Goal: Information Seeking & Learning: Learn about a topic

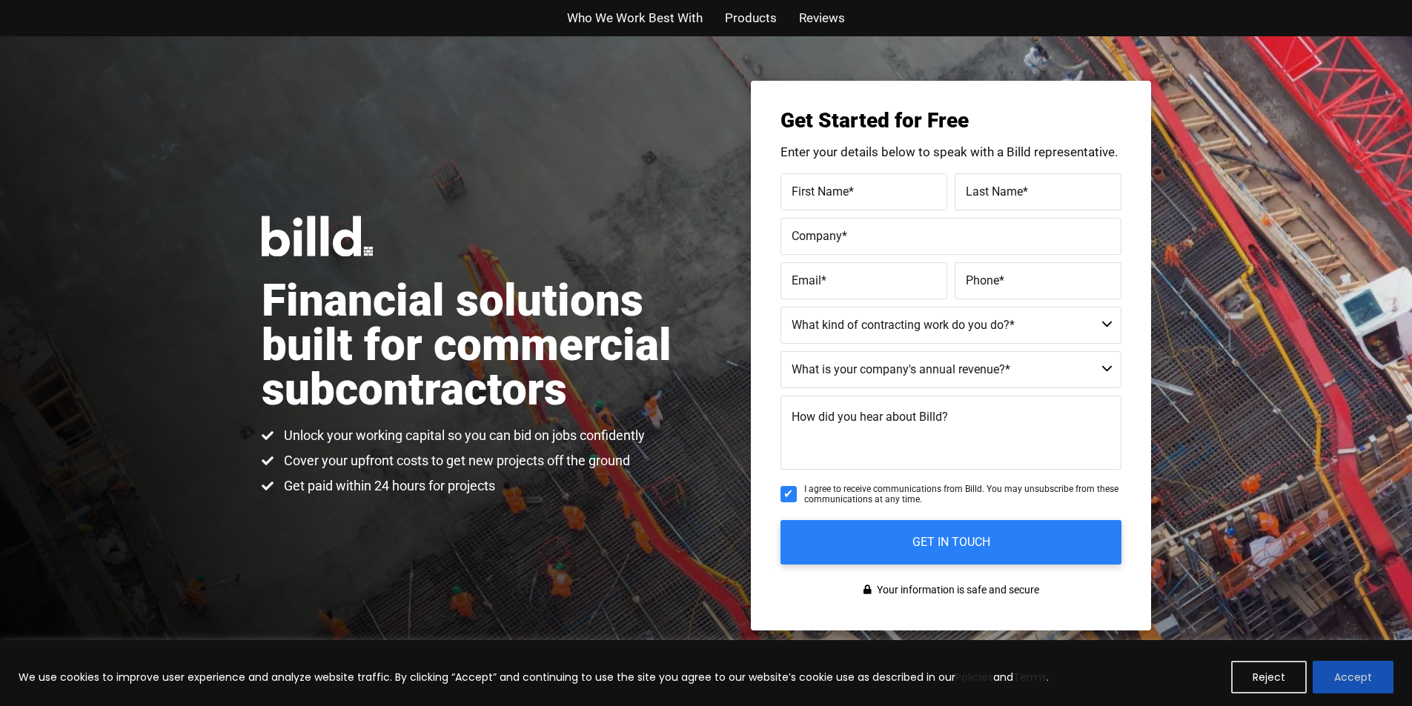
click at [1329, 665] on button "Accept" at bounding box center [1352, 677] width 81 height 33
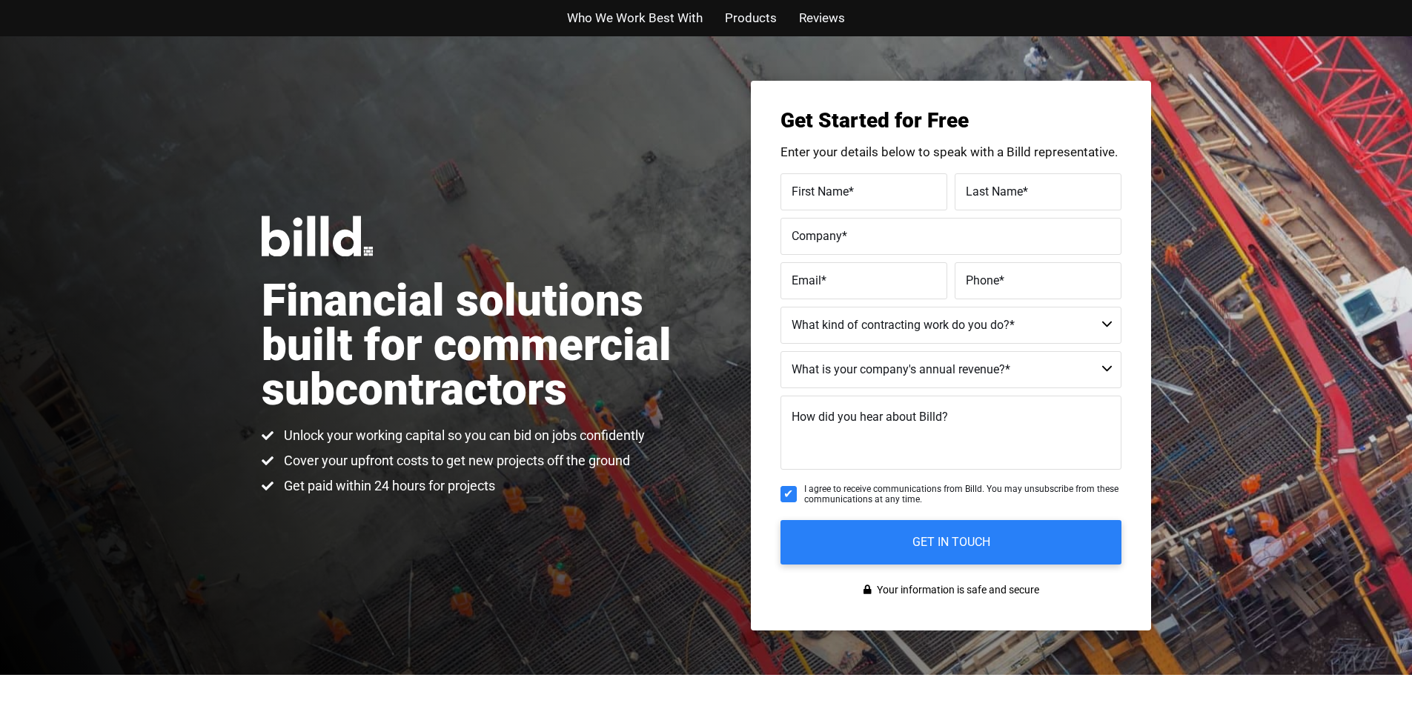
click at [805, 9] on span "Reviews" at bounding box center [822, 17] width 46 height 21
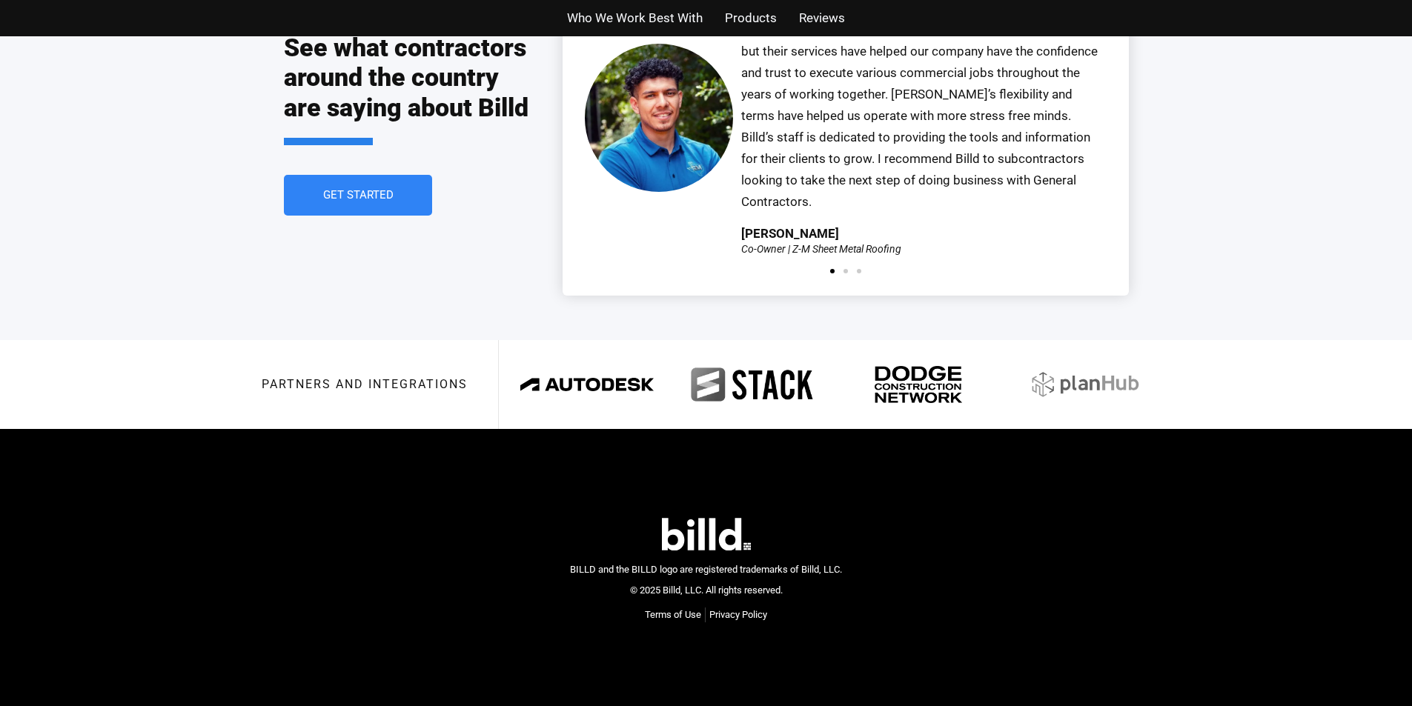
scroll to position [3640, 0]
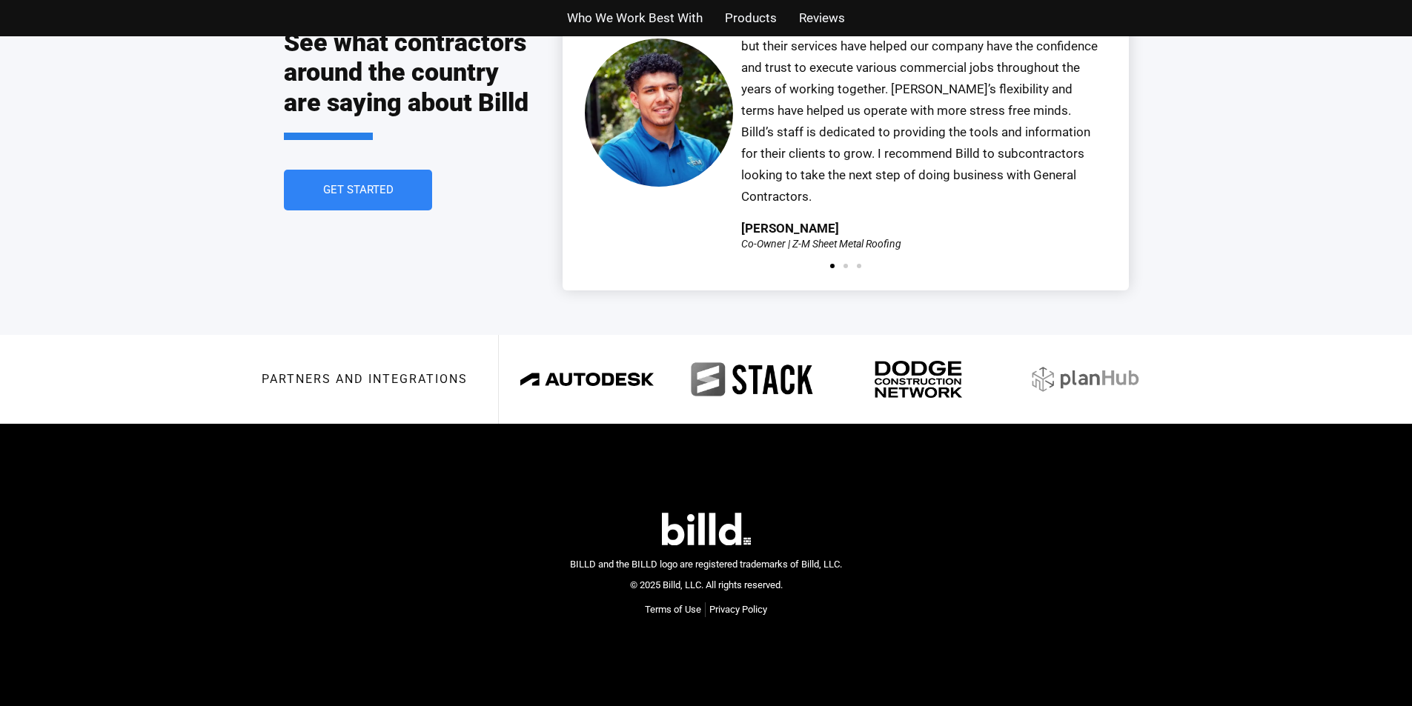
click at [808, 4] on div "Who We Work Best With Products Reviews" at bounding box center [706, 18] width 845 height 36
click at [971, 4] on div "Who We Work Best With Products Reviews" at bounding box center [706, 18] width 845 height 36
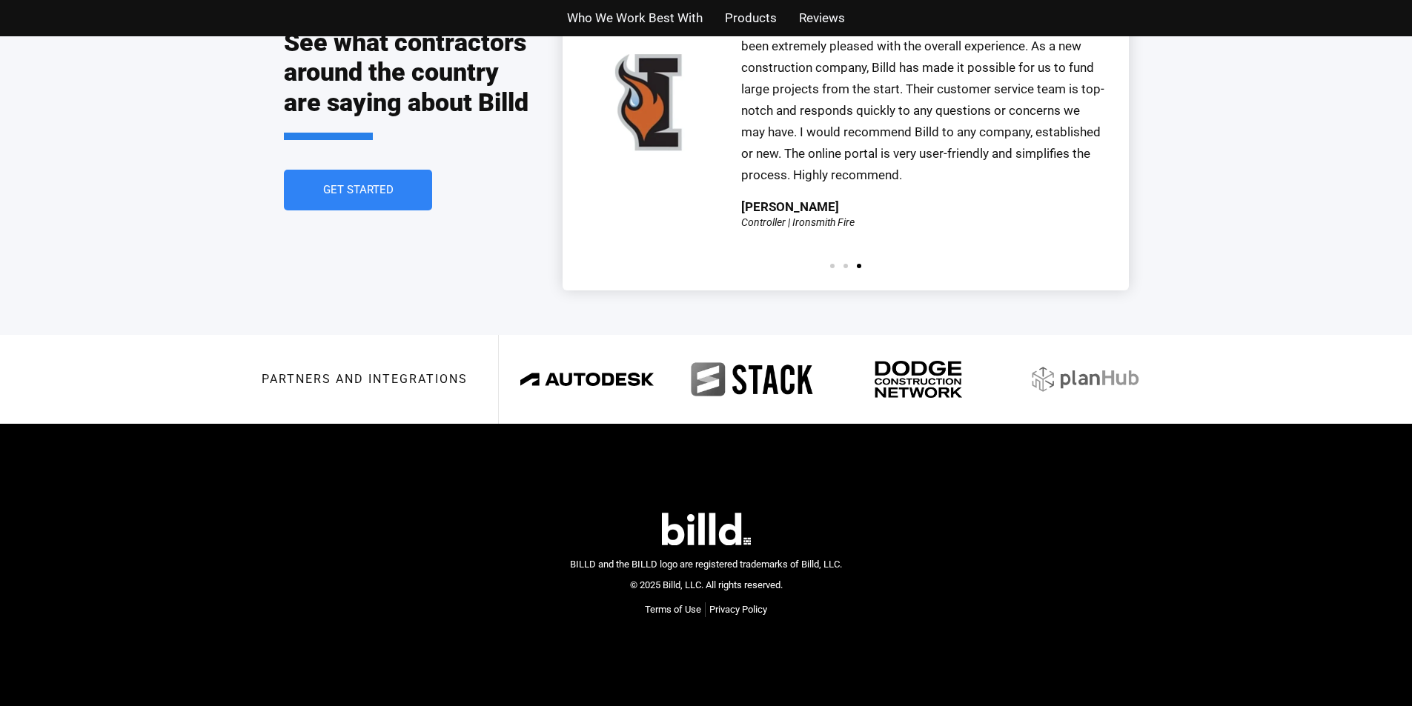
click at [823, 4] on div "Who We Work Best With Products Reviews" at bounding box center [706, 18] width 845 height 36
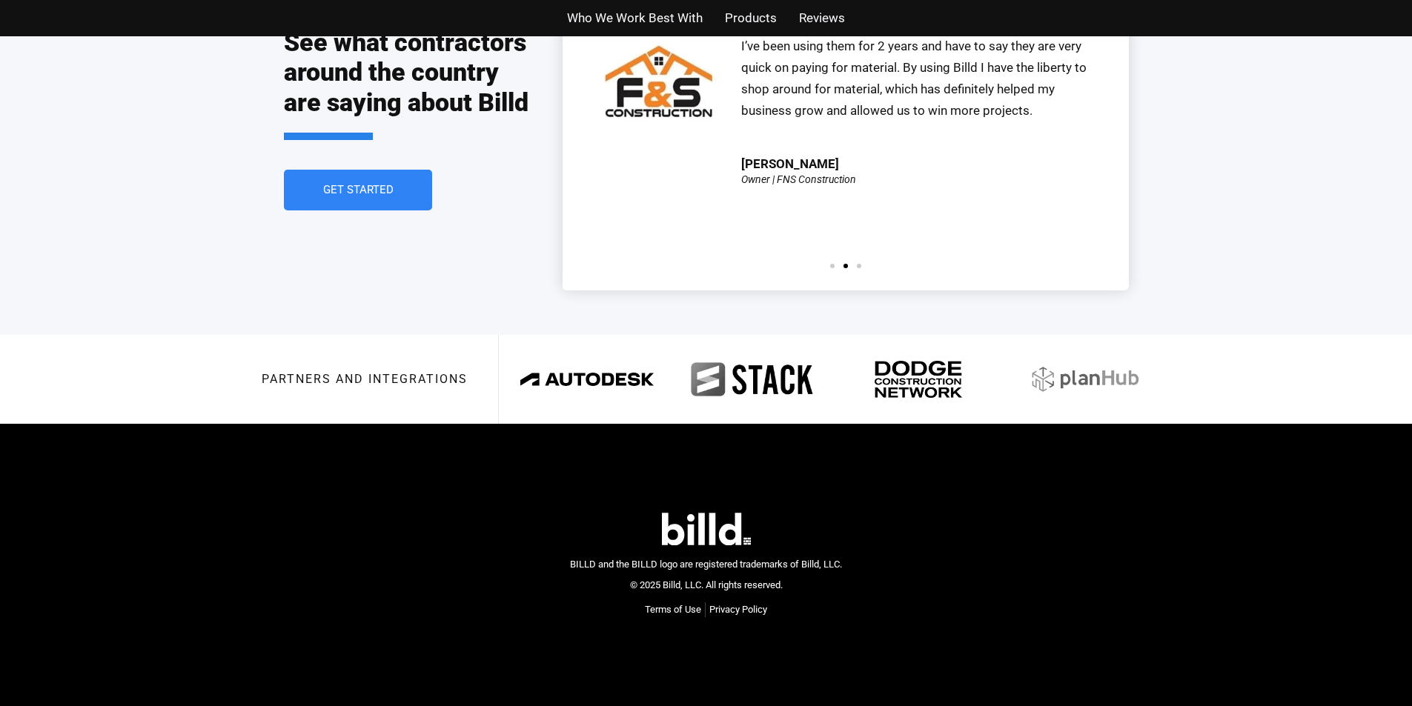
click at [820, 4] on div "Who We Work Best With Products Reviews" at bounding box center [706, 18] width 845 height 36
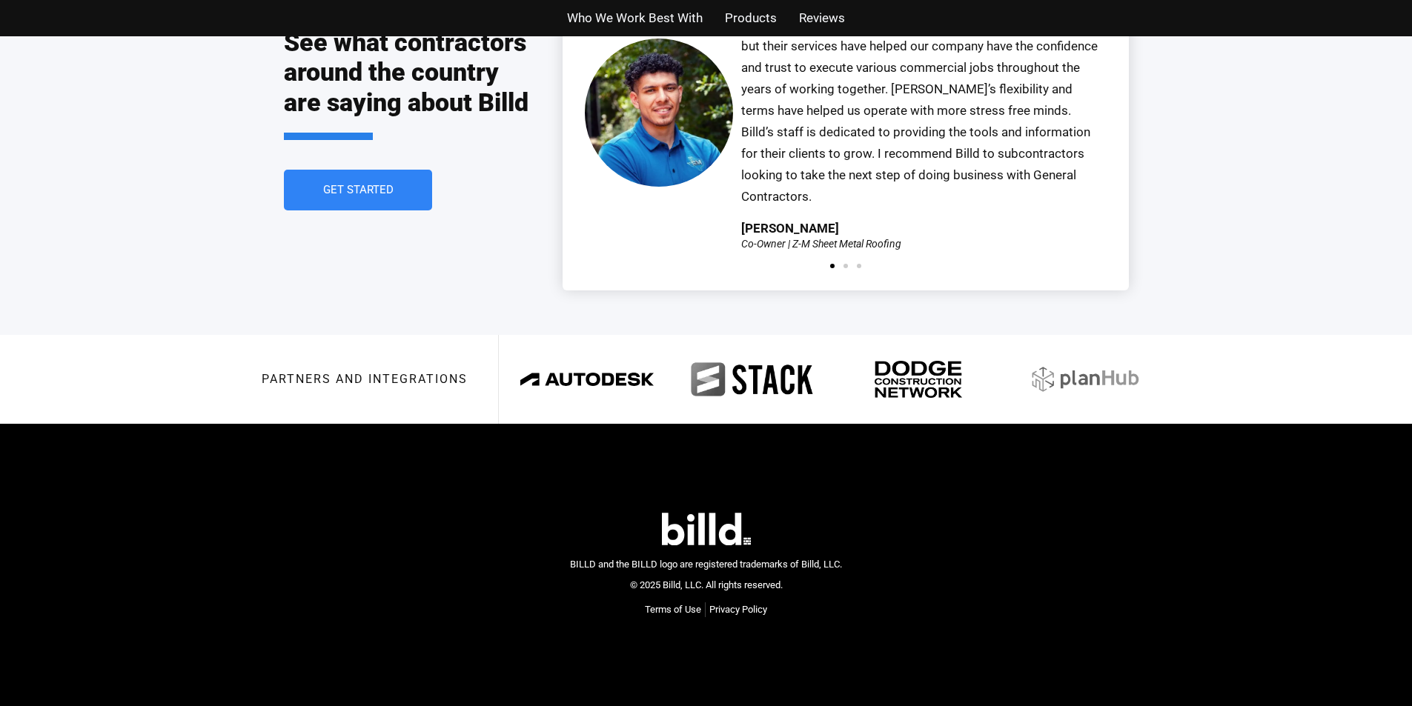
click at [828, 4] on div "Who We Work Best With Products Reviews" at bounding box center [706, 18] width 845 height 36
click at [843, 4] on div "Who We Work Best With Products Reviews" at bounding box center [706, 18] width 845 height 36
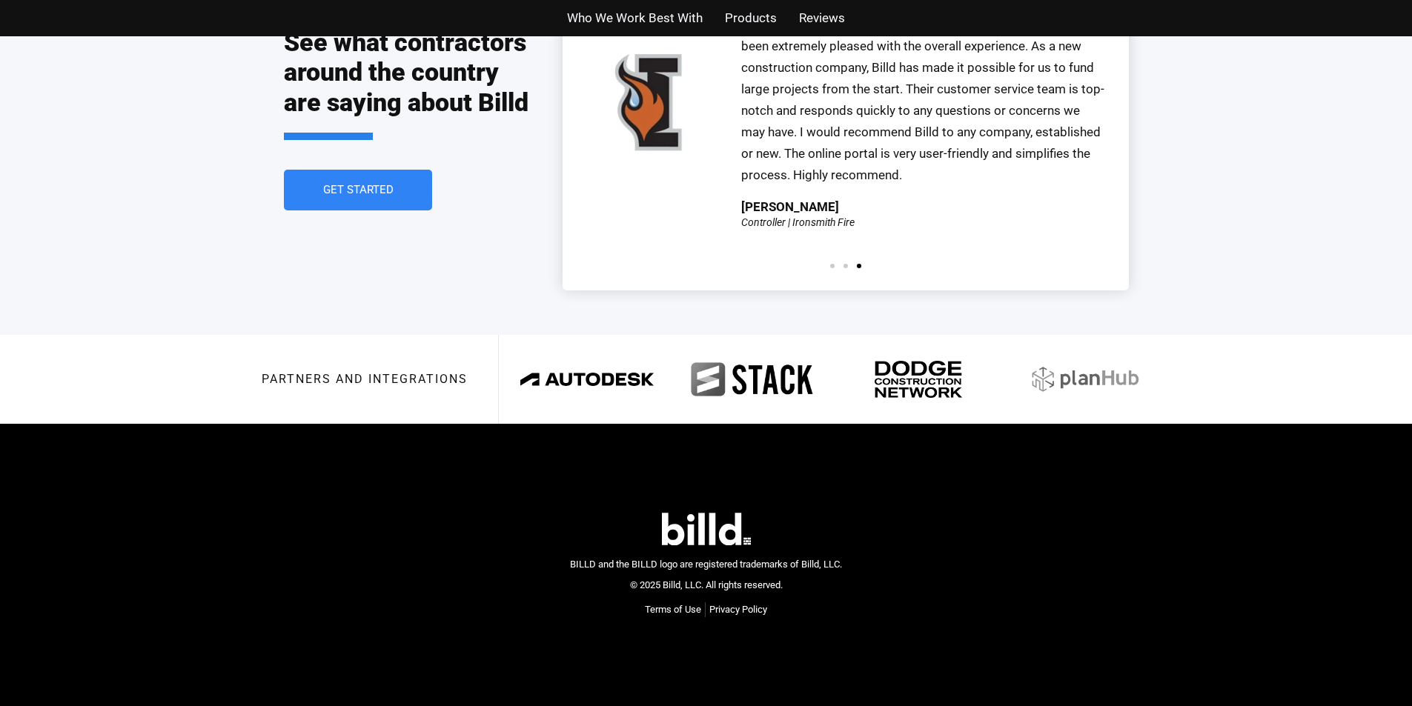
click at [806, 10] on span "Reviews" at bounding box center [822, 17] width 46 height 21
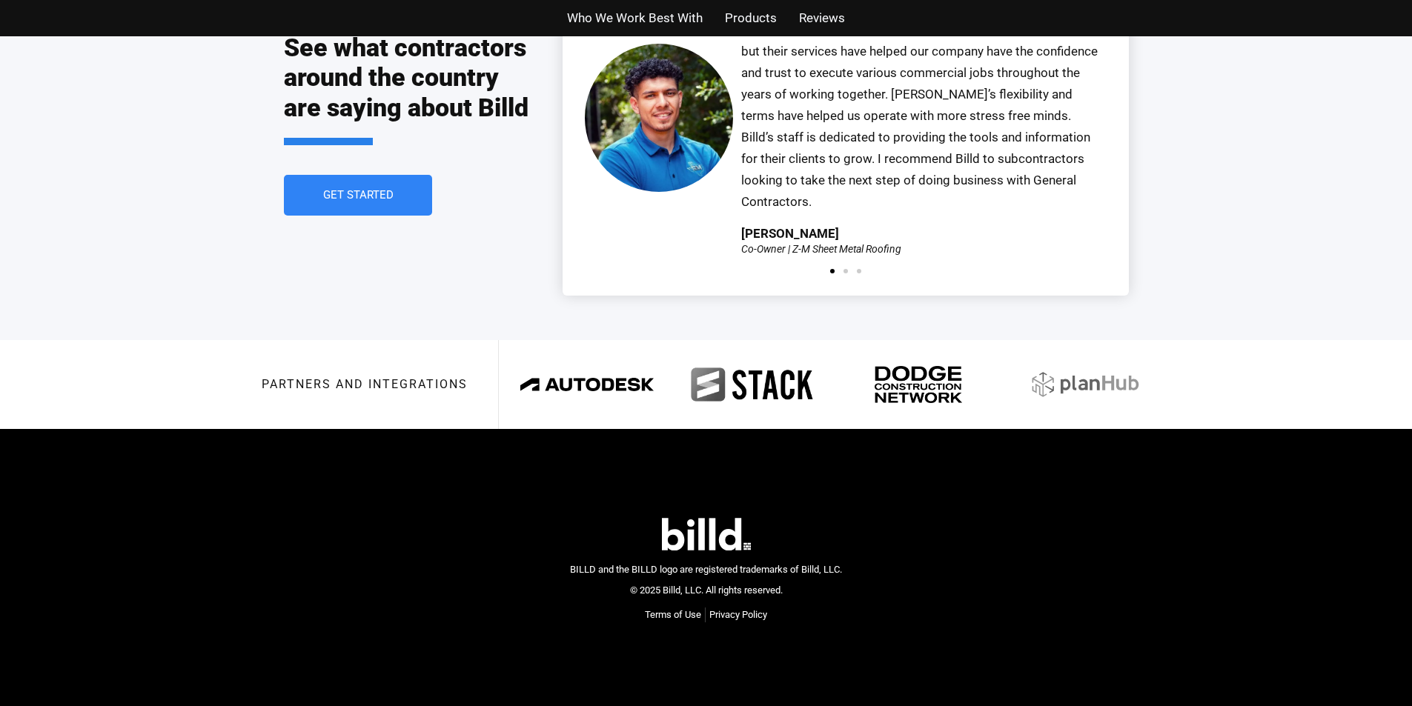
click at [734, 10] on span "Products" at bounding box center [751, 17] width 52 height 21
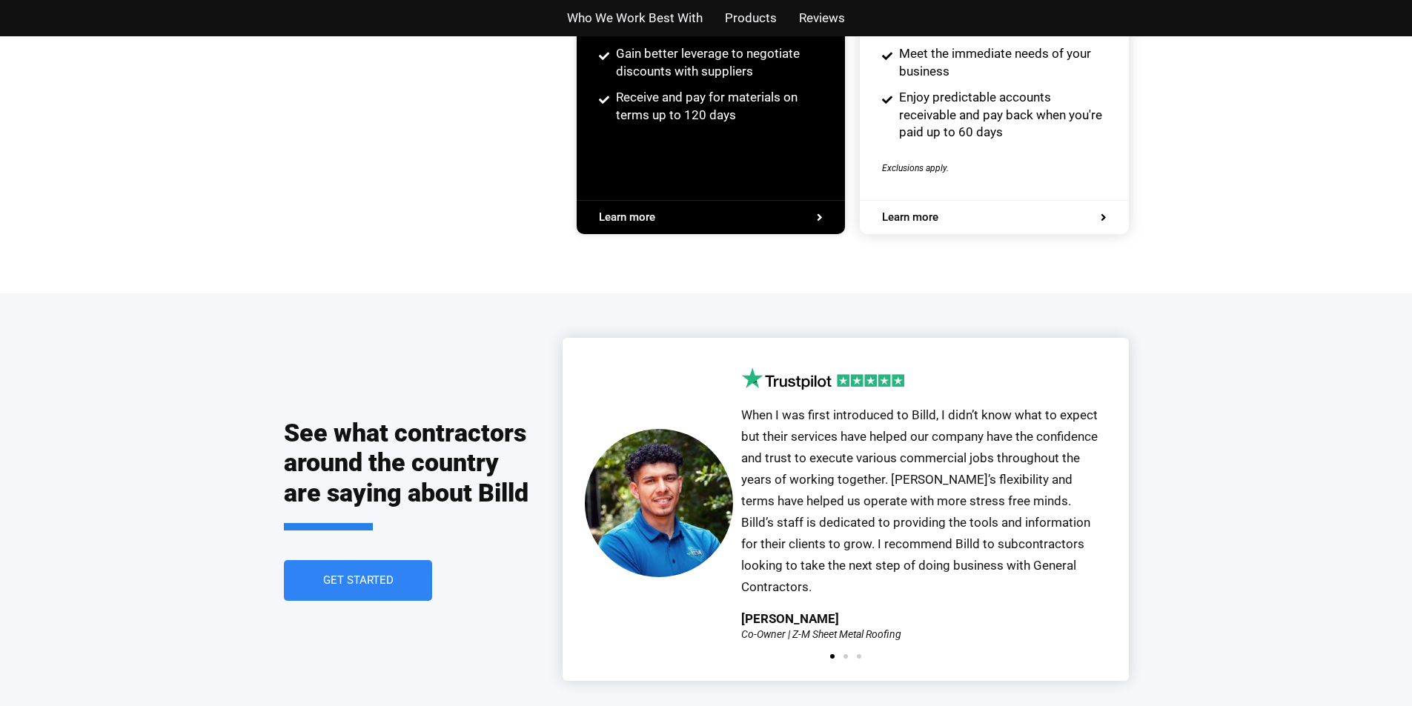
scroll to position [2916, 0]
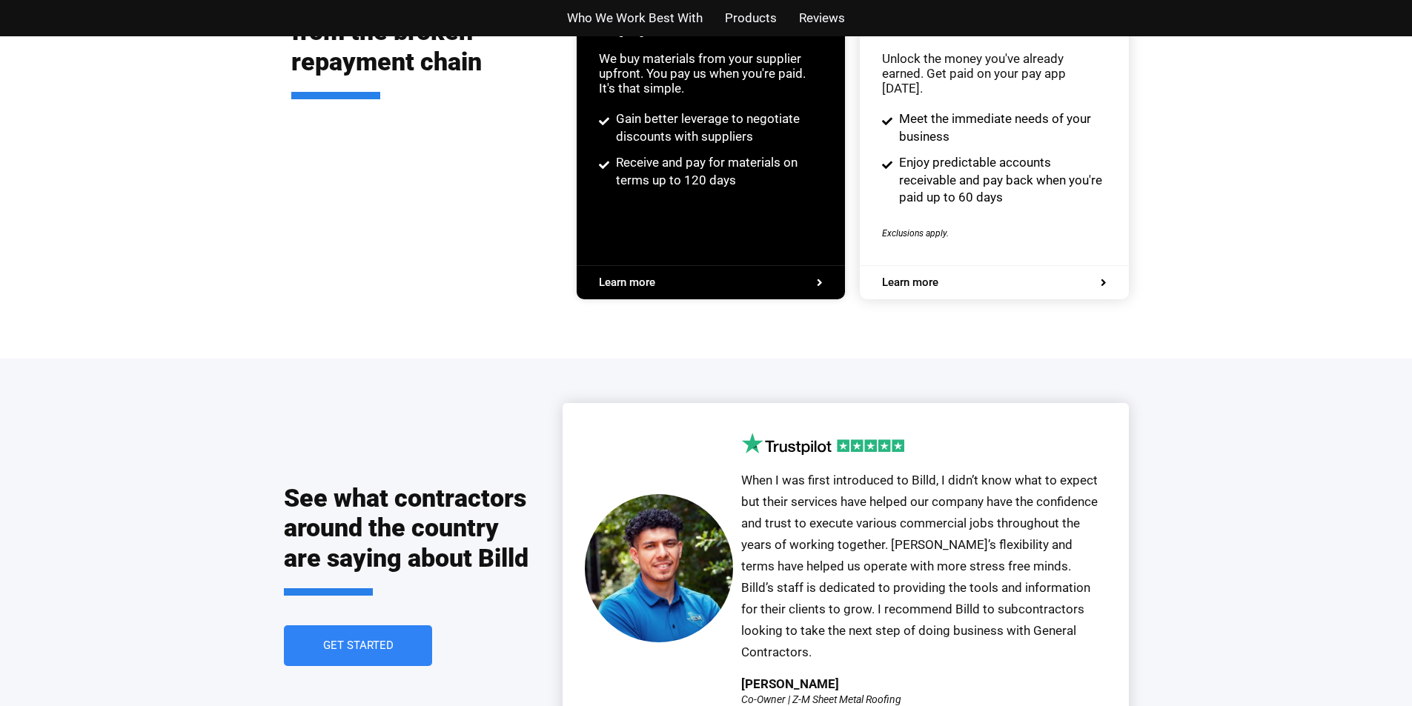
click at [803, 11] on span "Reviews" at bounding box center [822, 17] width 46 height 21
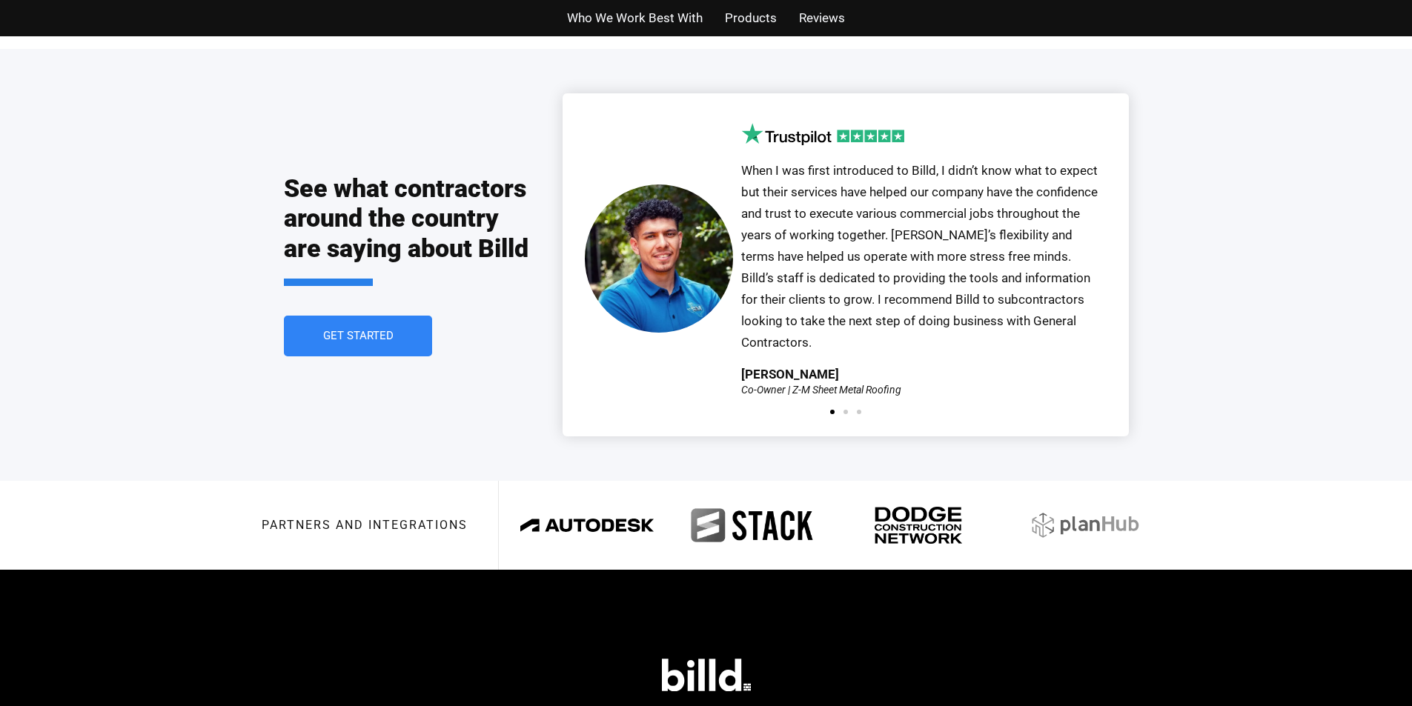
scroll to position [3367, 0]
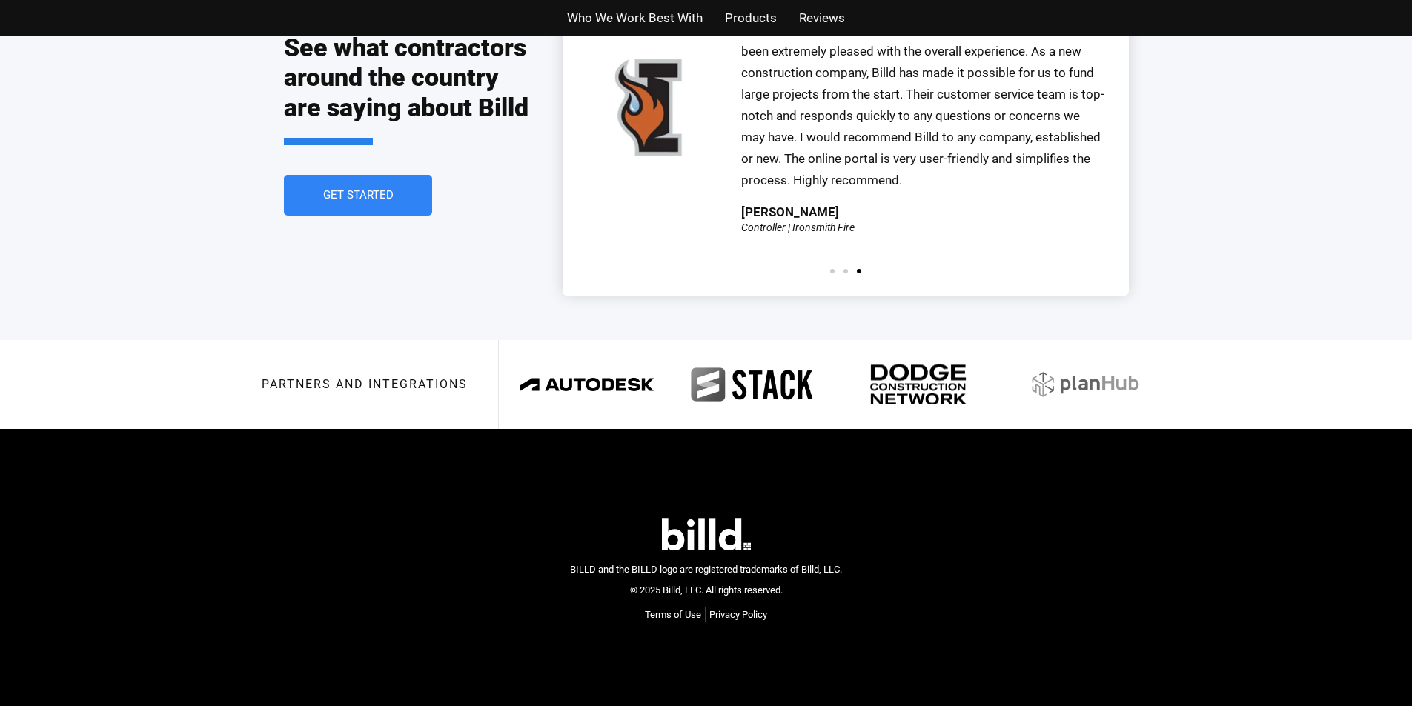
click at [871, 405] on img at bounding box center [918, 384] width 147 height 41
